Goal: Task Accomplishment & Management: Complete application form

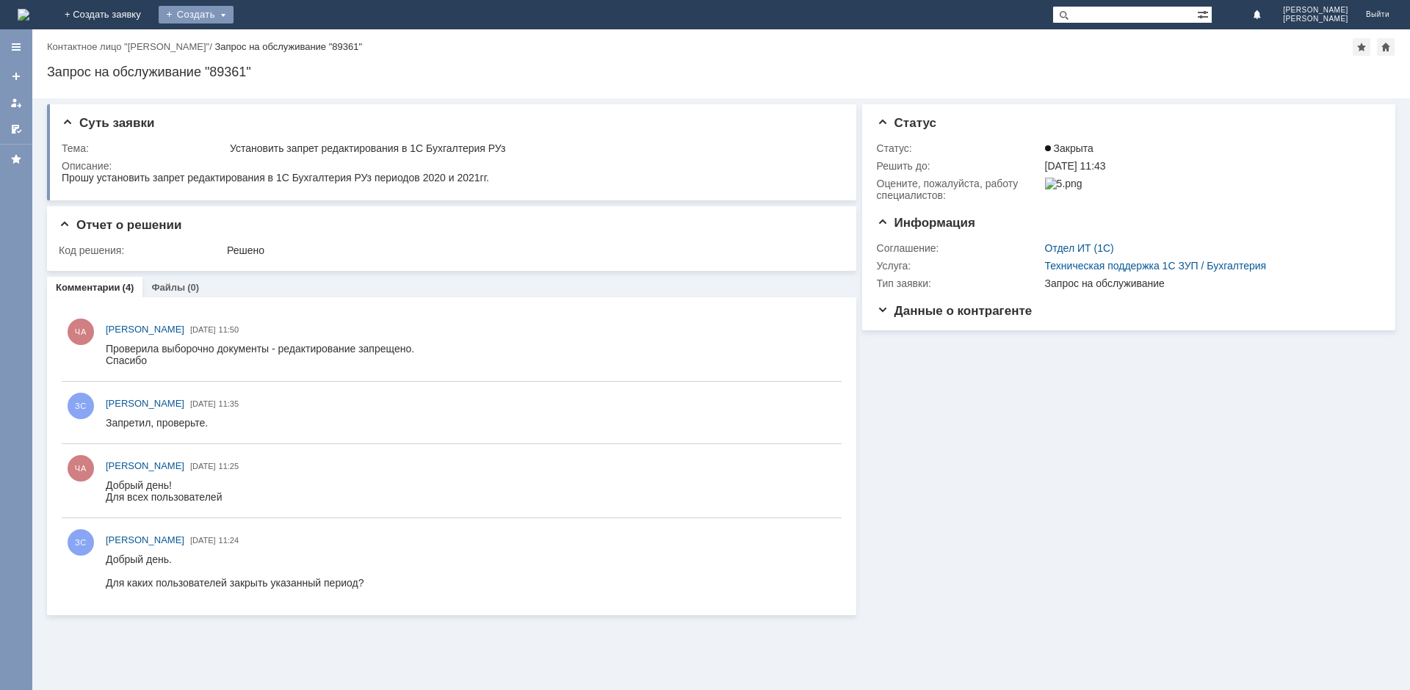
click at [234, 16] on div "Создать" at bounding box center [196, 15] width 75 height 18
click at [15, 95] on link at bounding box center [15, 102] width 23 height 23
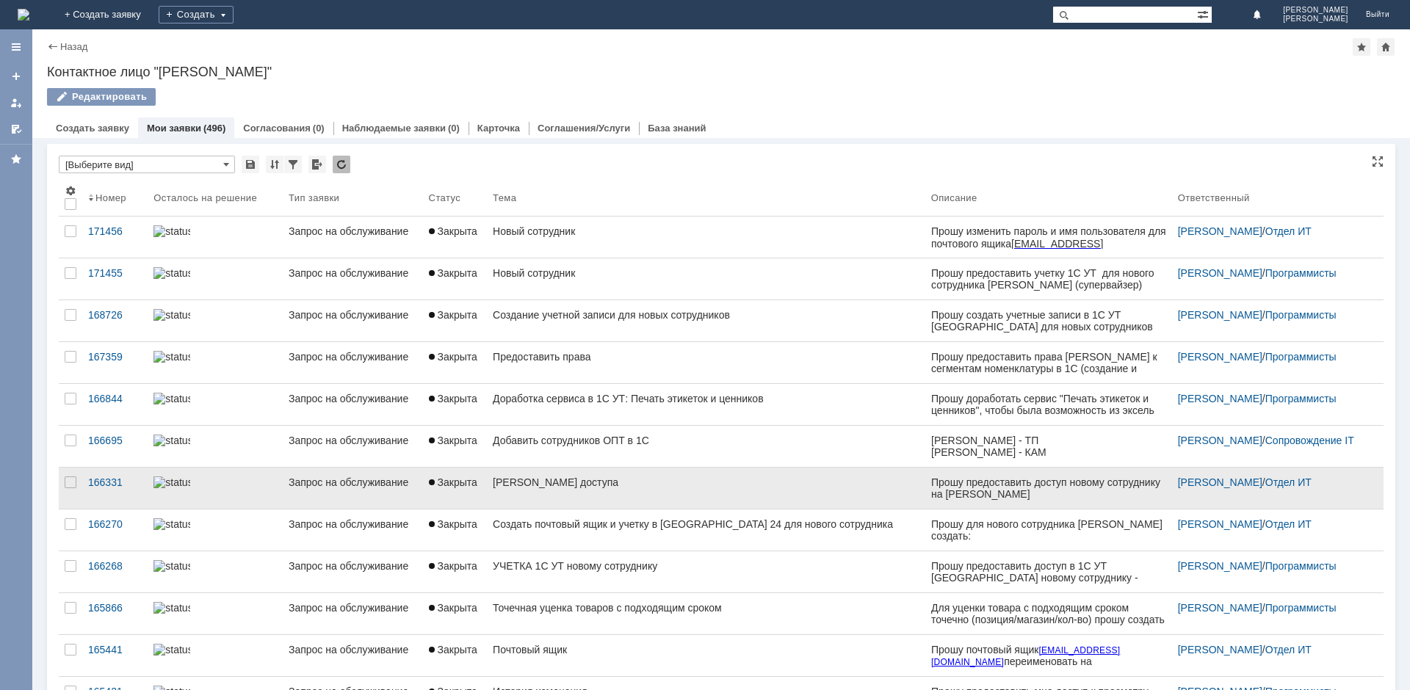
click at [637, 485] on div "[PERSON_NAME] доступа" at bounding box center [706, 483] width 427 height 12
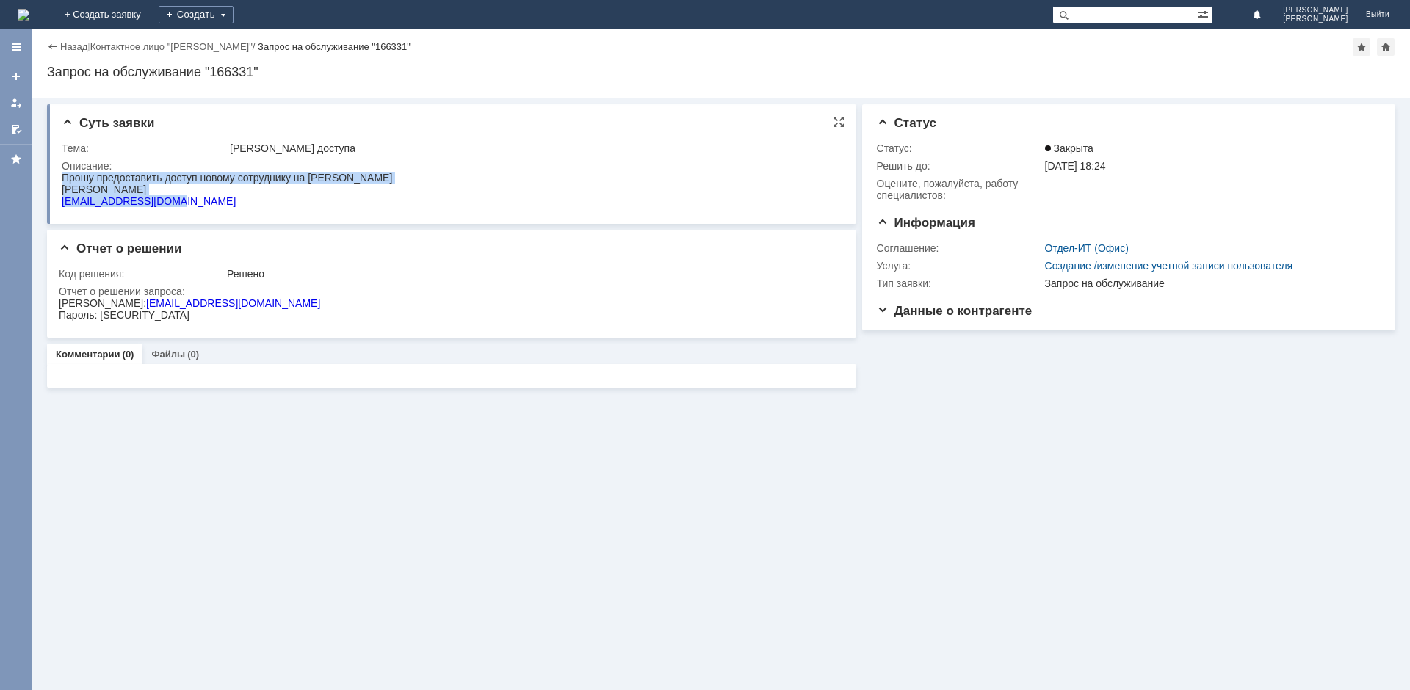
drag, startPoint x: 178, startPoint y: 202, endPoint x: 57, endPoint y: 181, distance: 122.3
click at [62, 181] on html "Прошу предоставить доступ новому сотруднику на [PERSON_NAME] [EMAIL_ADDRESS][DO…" at bounding box center [449, 189] width 774 height 35
click at [222, 314] on html "Логин: [EMAIL_ADDRESS][DOMAIN_NAME] Пароль: [SECURITY_DATA]" at bounding box center [447, 308] width 777 height 23
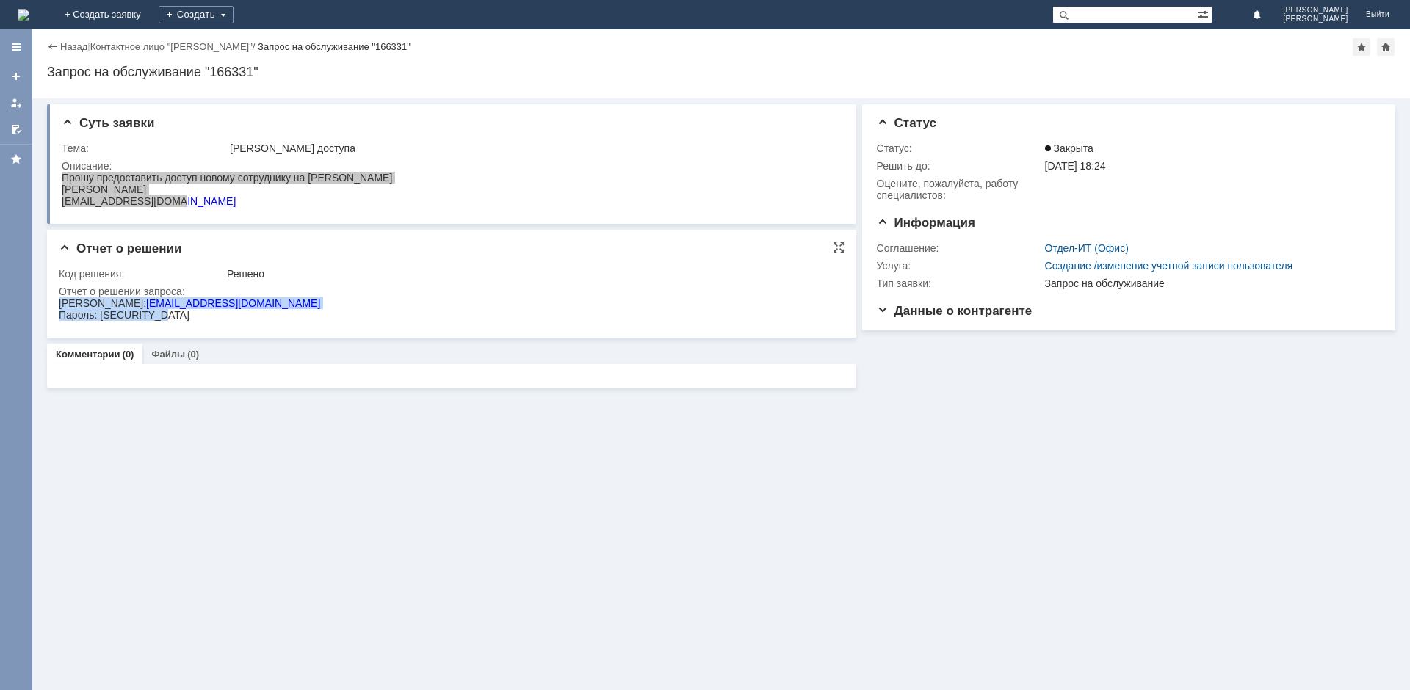
drag, startPoint x: 172, startPoint y: 319, endPoint x: 59, endPoint y: 301, distance: 114.5
click at [59, 301] on body "Логин: [EMAIL_ADDRESS][DOMAIN_NAME] Пароль: [SECURITY_DATA]" at bounding box center [189, 308] width 261 height 23
copy body "Логин: [EMAIL_ADDRESS][DOMAIN_NAME] Пароль: [SECURITY_DATA]"
click at [234, 10] on div "Создать" at bounding box center [196, 15] width 75 height 18
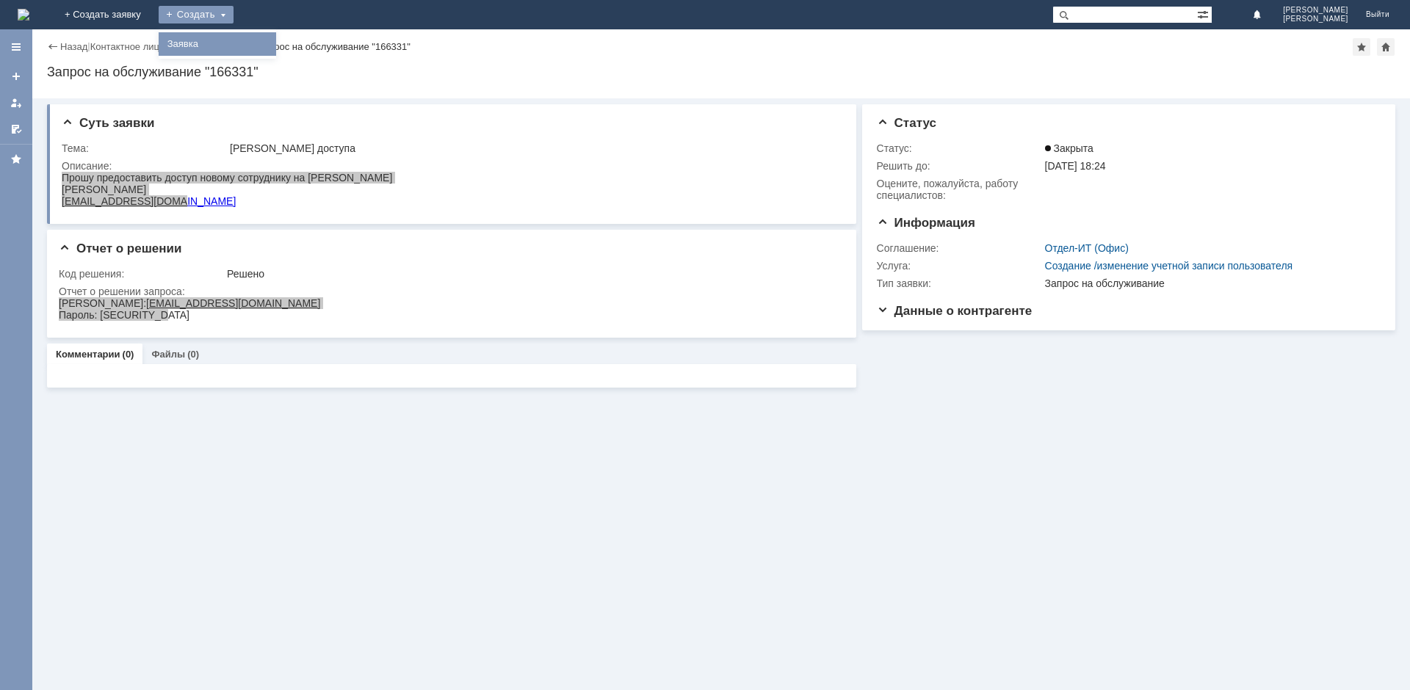
click at [273, 40] on link "Заявка" at bounding box center [218, 44] width 112 height 18
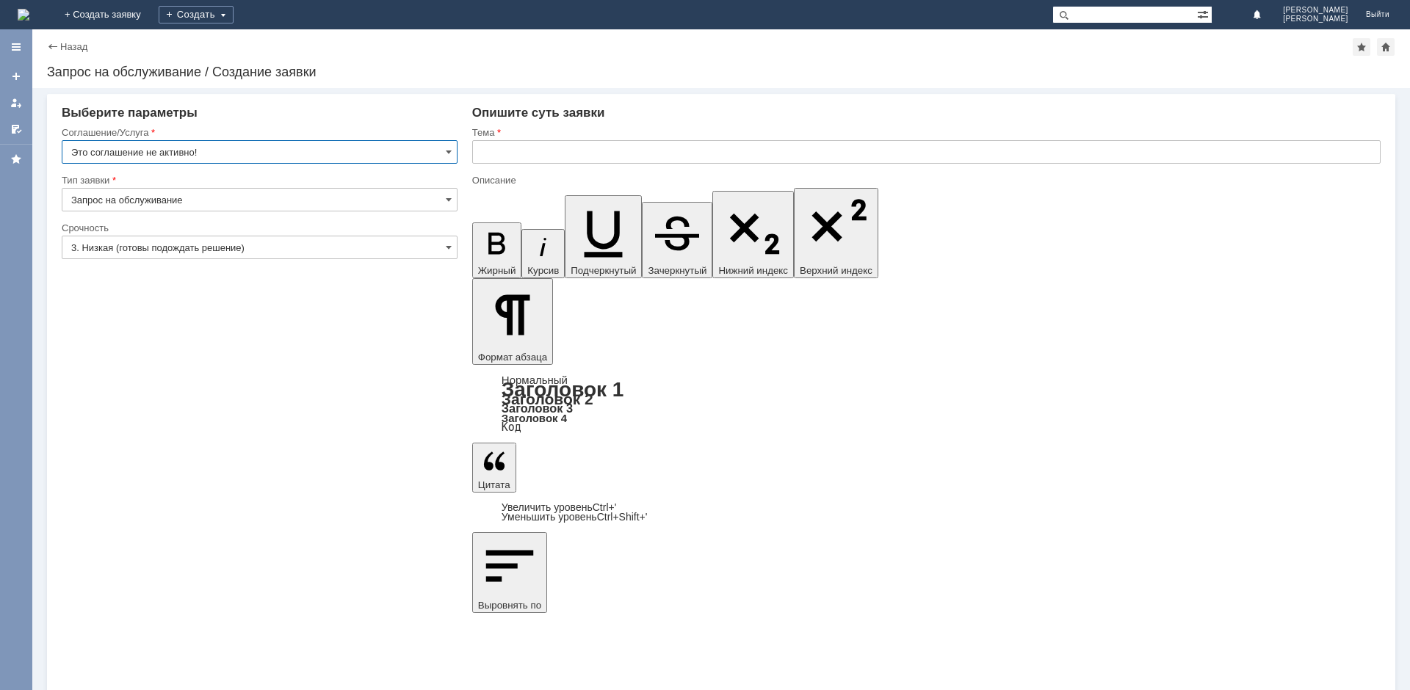
click at [554, 153] on input "text" at bounding box center [926, 151] width 908 height 23
type input "[PERSON_NAME]"
click at [389, 149] on input "Это соглашение не активно!" at bounding box center [260, 151] width 396 height 23
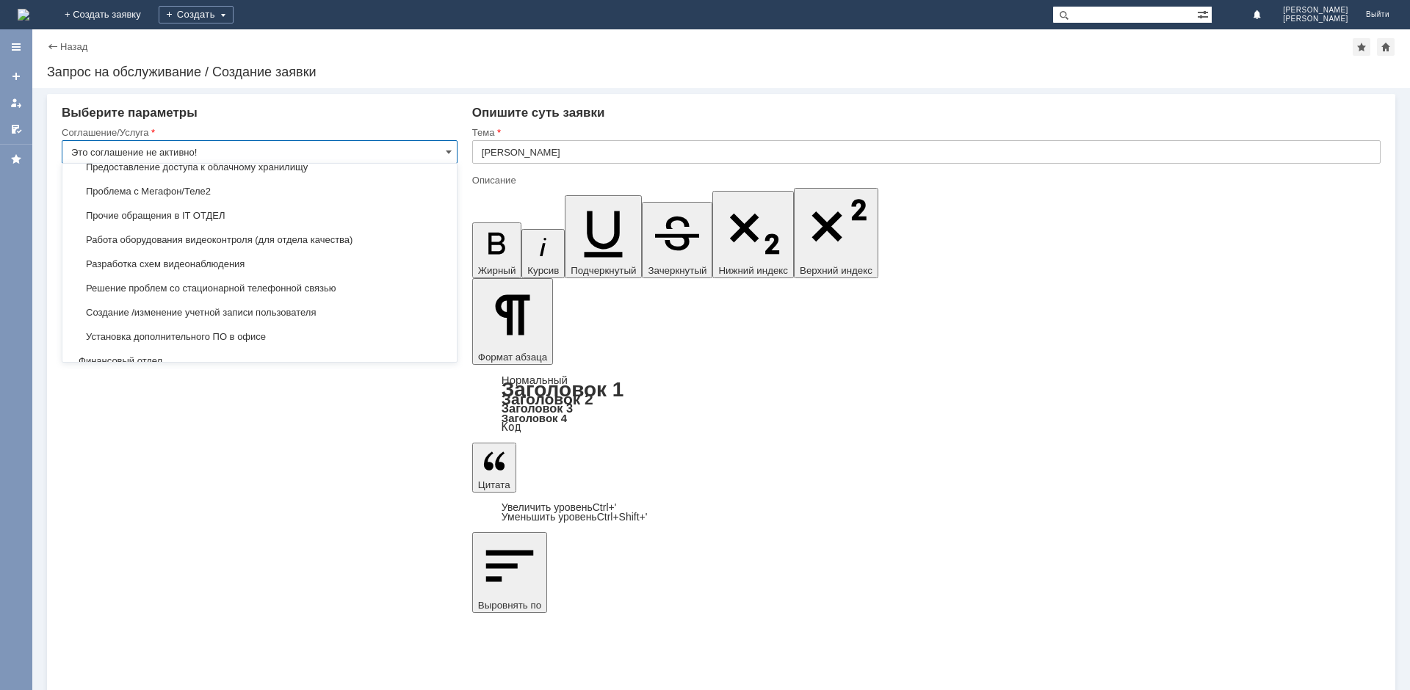
scroll to position [2906, 0]
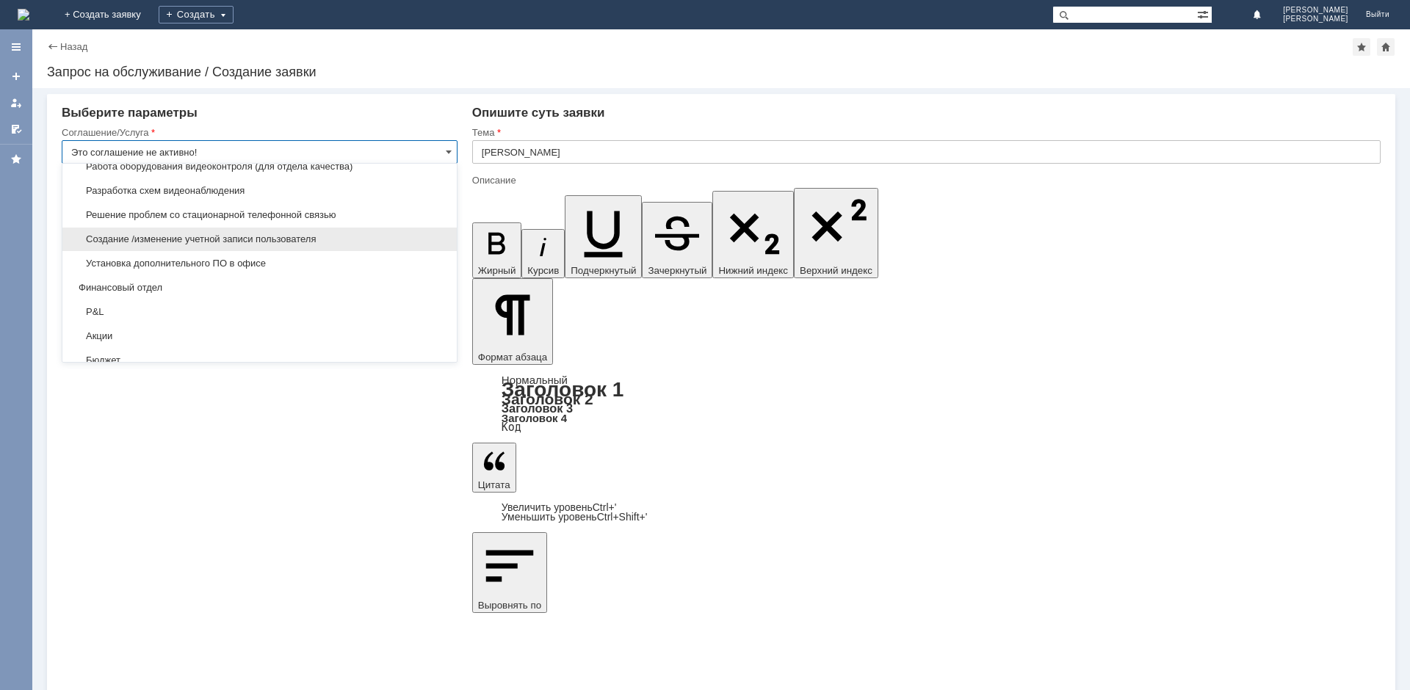
click at [234, 245] on span "Создание /изменение учетной записи пользователя" at bounding box center [259, 240] width 377 height 12
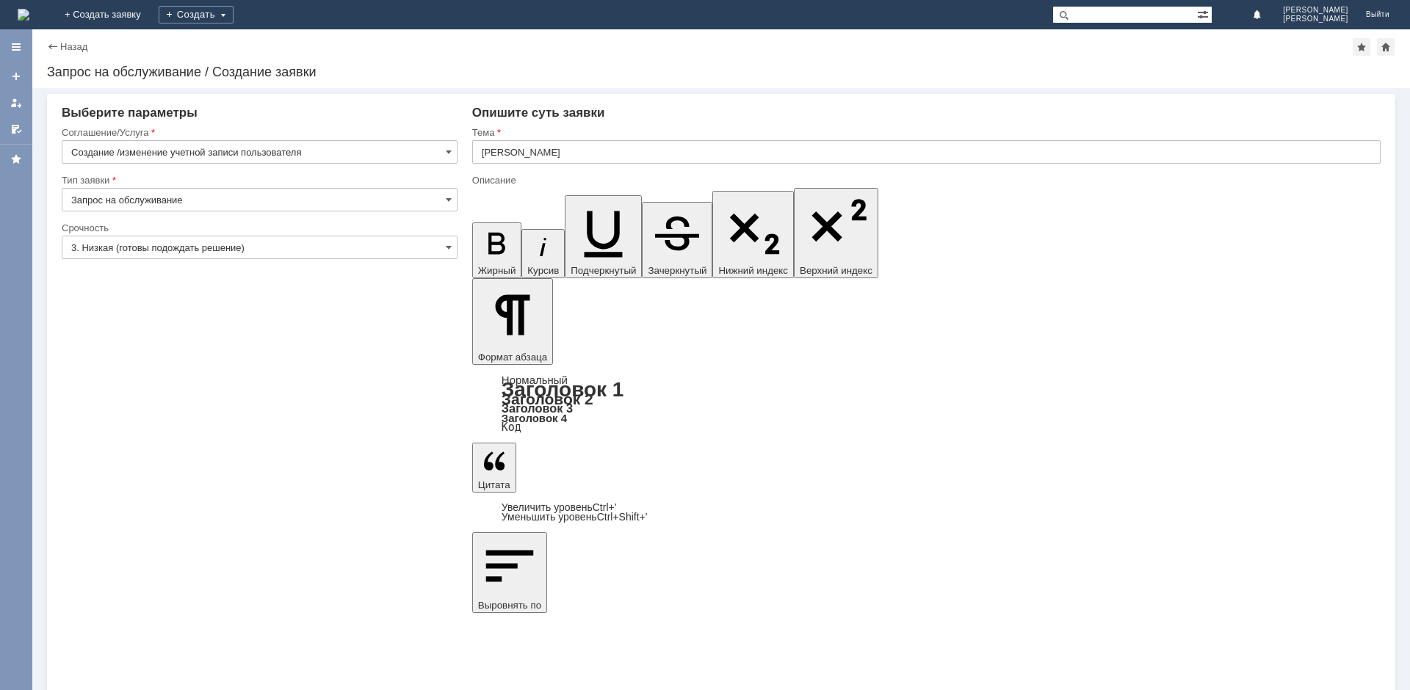
type input "Создание /изменение учетной записи пользователя"
click at [236, 247] on input "3. Низкая (готовы подождать решение)" at bounding box center [260, 247] width 396 height 23
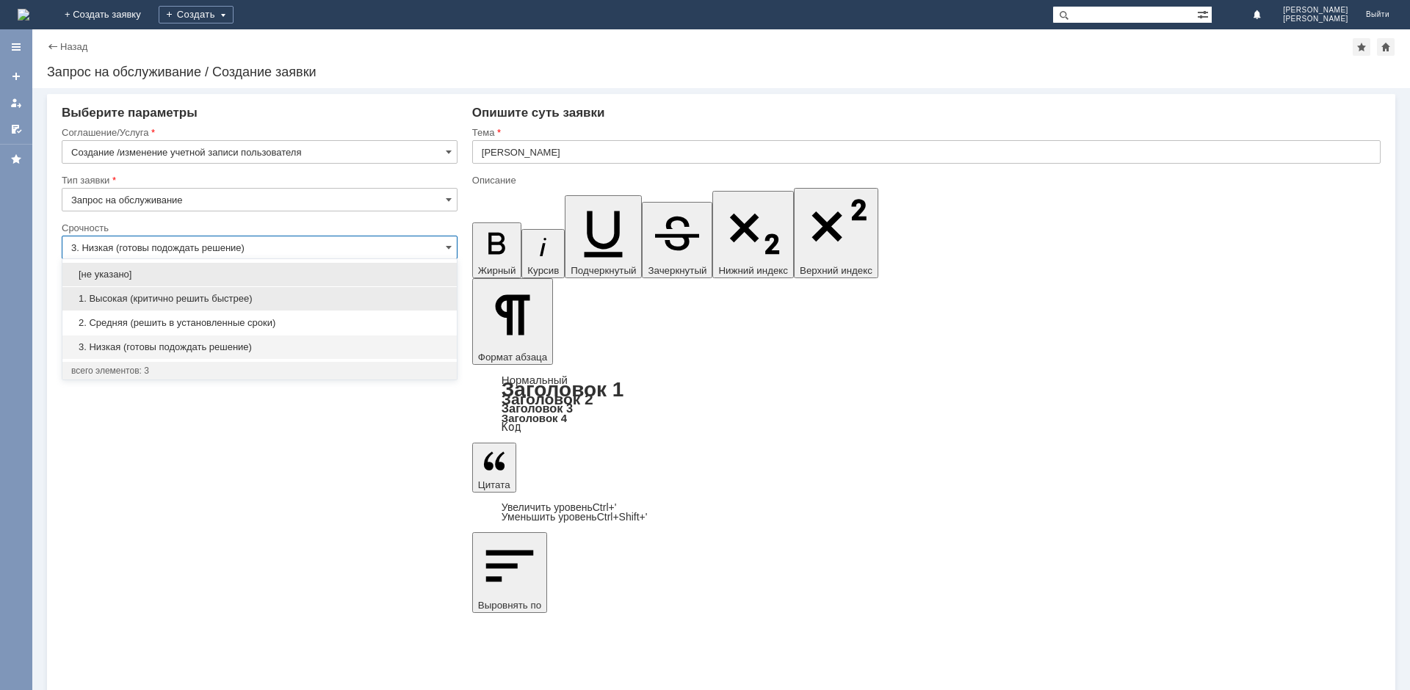
click at [183, 298] on span "1. Высокая (критично решить быстрее)" at bounding box center [259, 299] width 377 height 12
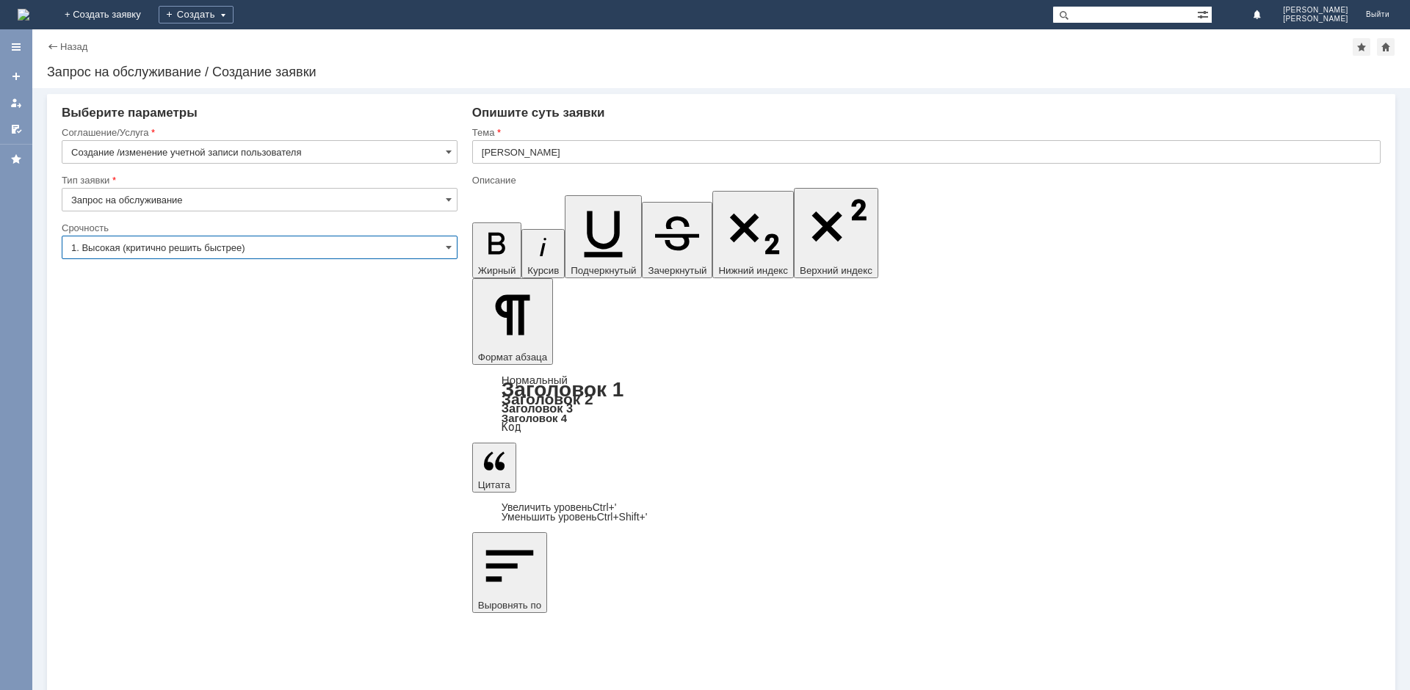
type input "1. Высокая (критично решить быстрее)"
drag, startPoint x: 521, startPoint y: 5191, endPoint x: 952, endPoint y: 5394, distance: 476.0
drag, startPoint x: 606, startPoint y: 5197, endPoint x: 470, endPoint y: 5201, distance: 135.9
